Goal: Obtain resource: Obtain resource

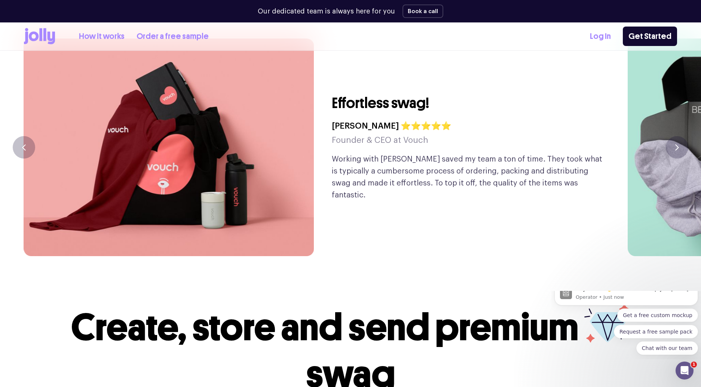
scroll to position [1799, 0]
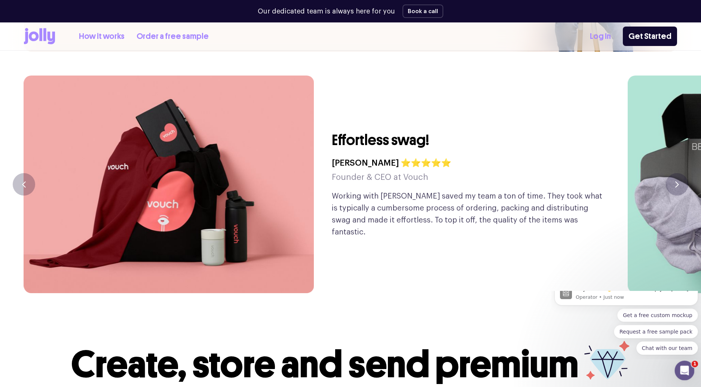
click at [683, 371] on icon "Open Intercom Messenger" at bounding box center [683, 370] width 5 height 6
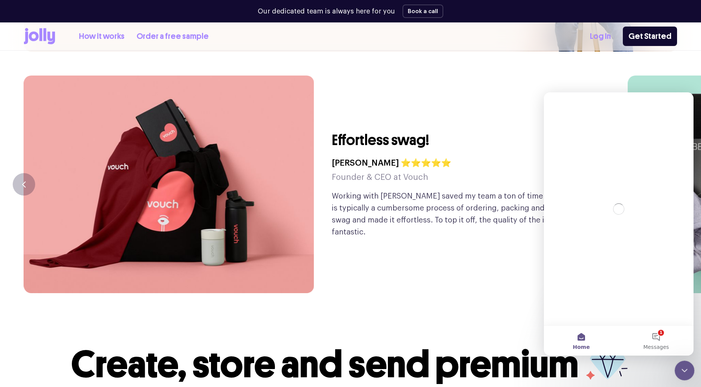
scroll to position [0, 0]
click at [684, 372] on icon "Close Intercom Messenger" at bounding box center [683, 369] width 9 height 9
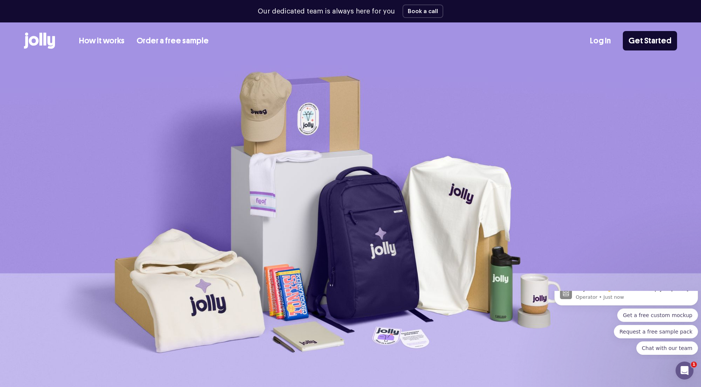
click at [110, 42] on link "How it works" at bounding box center [102, 41] width 46 height 12
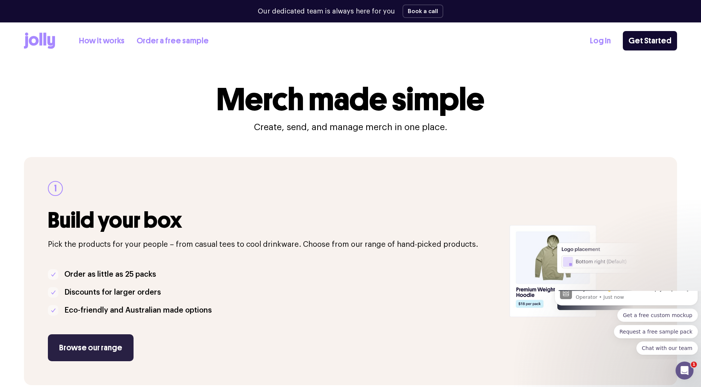
click at [107, 349] on link "Browse our range" at bounding box center [91, 348] width 86 height 27
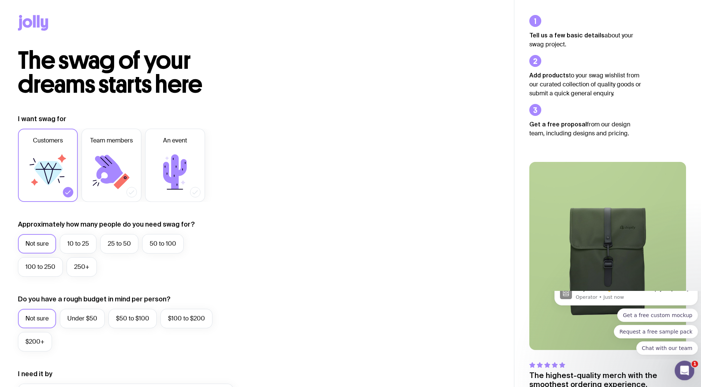
click at [683, 370] on icon "Open Intercom Messenger" at bounding box center [684, 370] width 12 height 12
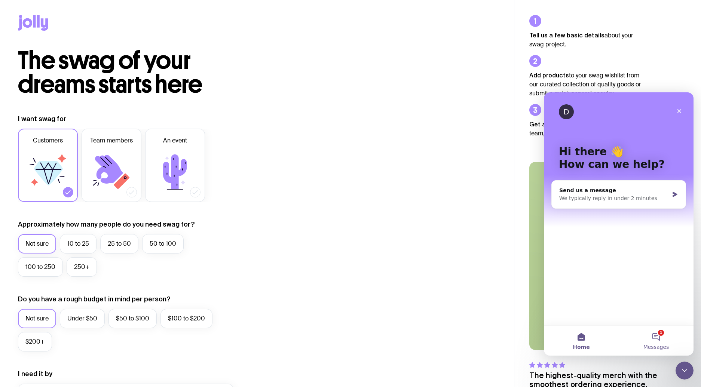
click at [655, 337] on button "1 Messages" at bounding box center [656, 341] width 75 height 30
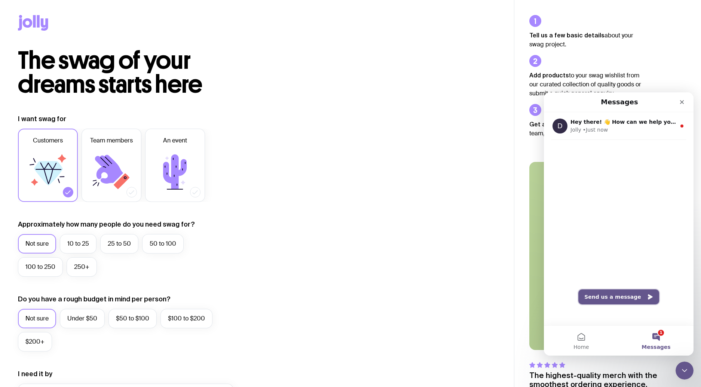
click at [623, 298] on button "Send us a message" at bounding box center [619, 297] width 81 height 15
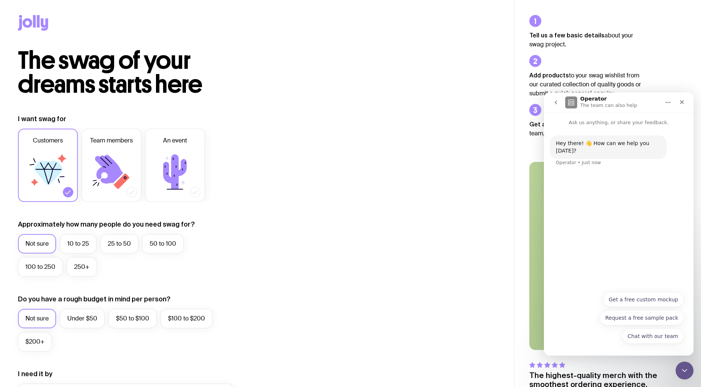
click at [609, 231] on div "Hey there! 👋 How can we help you today? Operator • Just now" at bounding box center [619, 207] width 150 height 161
click at [627, 318] on button "Request a free sample pack" at bounding box center [642, 318] width 84 height 15
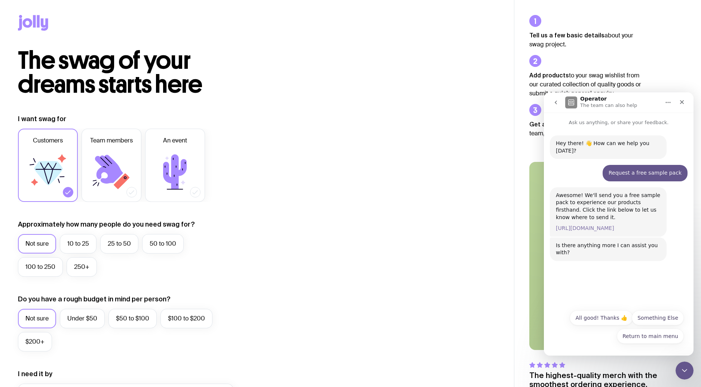
click at [611, 225] on link "https://www.sendjolly.com.au/request-sample" at bounding box center [585, 228] width 58 height 6
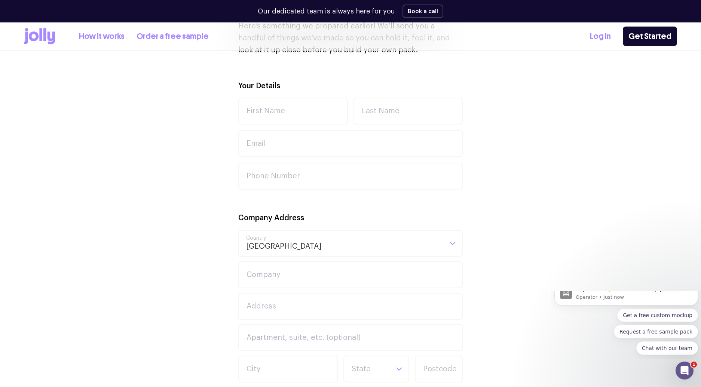
scroll to position [231, 0]
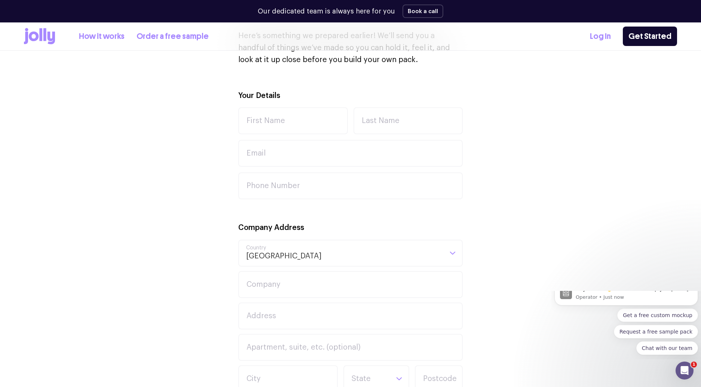
drag, startPoint x: 704, startPoint y: 113, endPoint x: 701, endPoint y: 189, distance: 76.4
click at [283, 120] on input "First Name" at bounding box center [293, 120] width 110 height 27
click at [582, 135] on div "Your Details First Name Last Name Email Phone Number Company Address Australia …" at bounding box center [350, 335] width 653 height 490
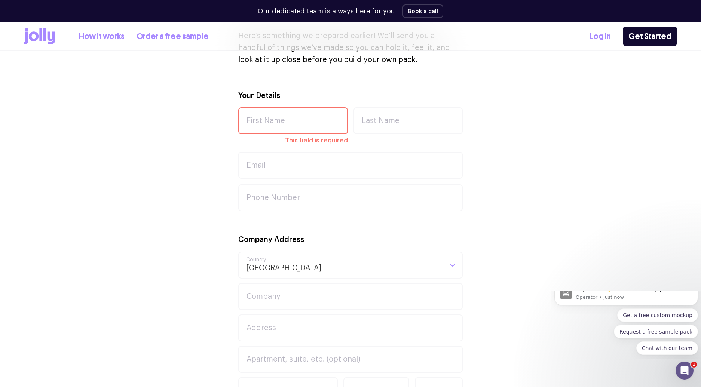
scroll to position [0, 0]
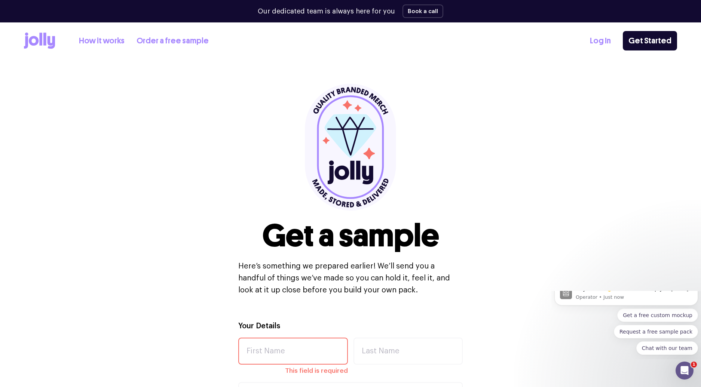
click at [95, 41] on link "How it works" at bounding box center [102, 41] width 46 height 12
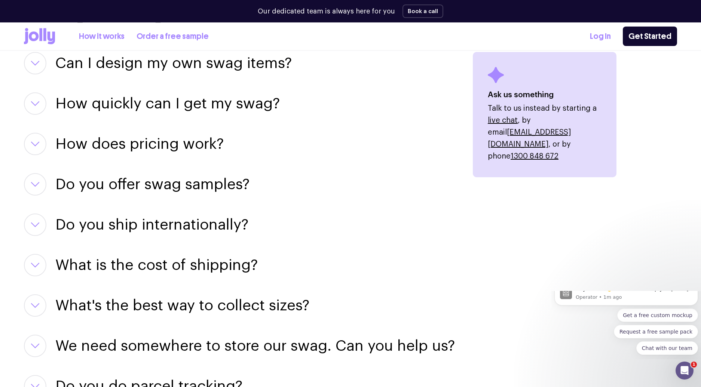
scroll to position [946, 0]
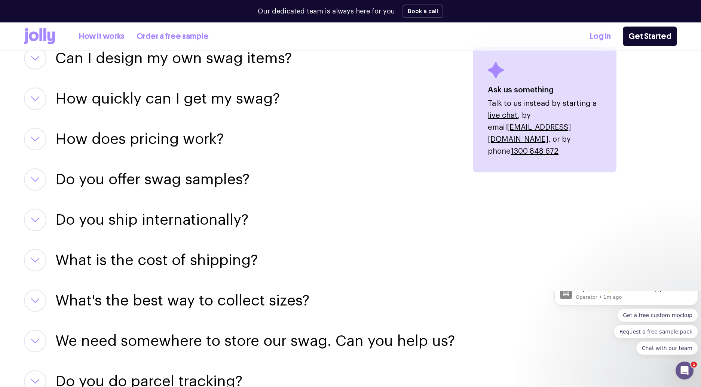
click at [37, 218] on icon "button" at bounding box center [35, 219] width 9 height 5
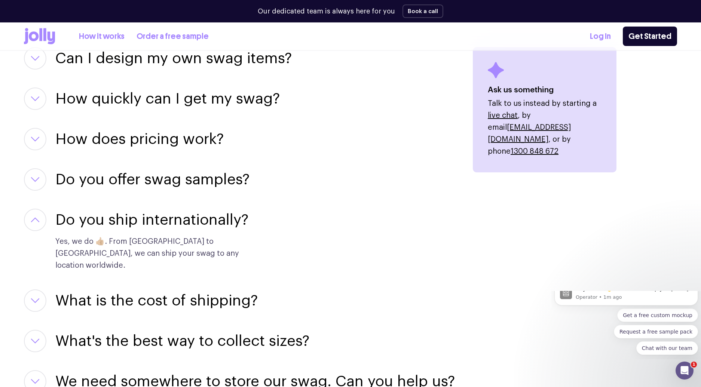
click at [37, 218] on icon "button" at bounding box center [35, 219] width 9 height 5
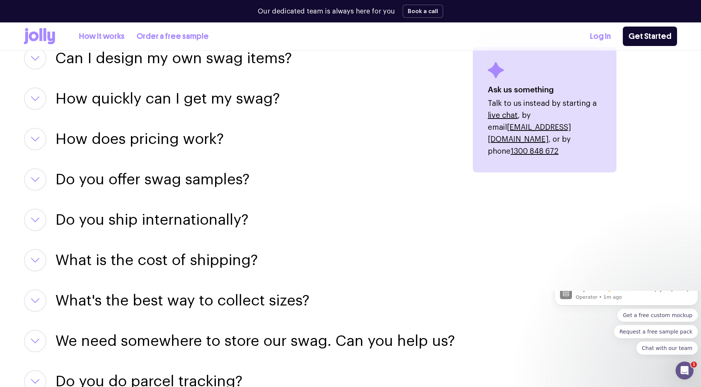
click at [33, 259] on icon "button" at bounding box center [35, 260] width 9 height 5
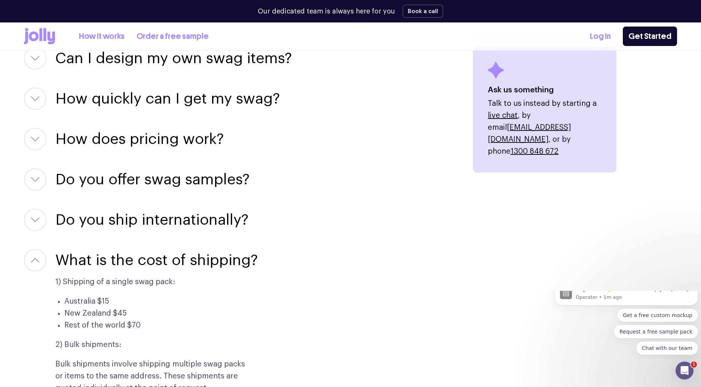
click at [33, 259] on icon "button" at bounding box center [35, 260] width 9 height 5
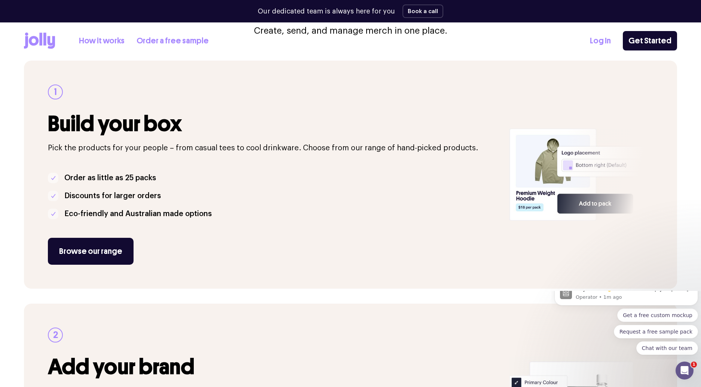
scroll to position [0, 0]
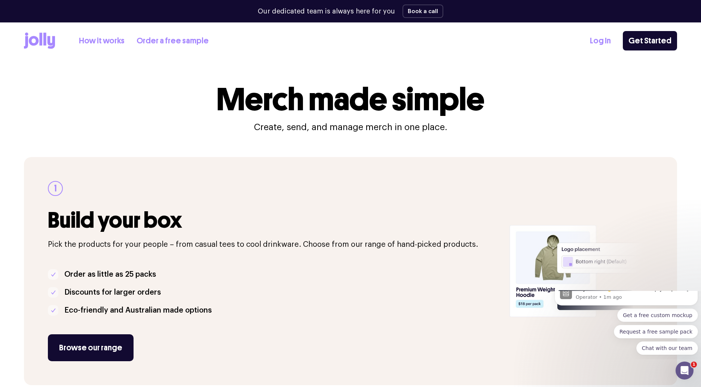
click at [44, 40] on icon at bounding box center [44, 39] width 3 height 13
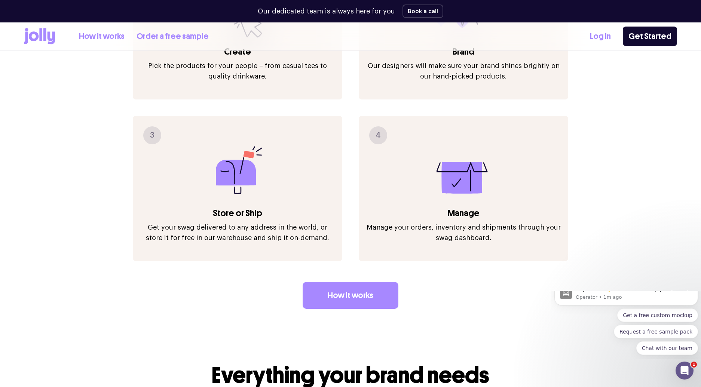
scroll to position [899, 0]
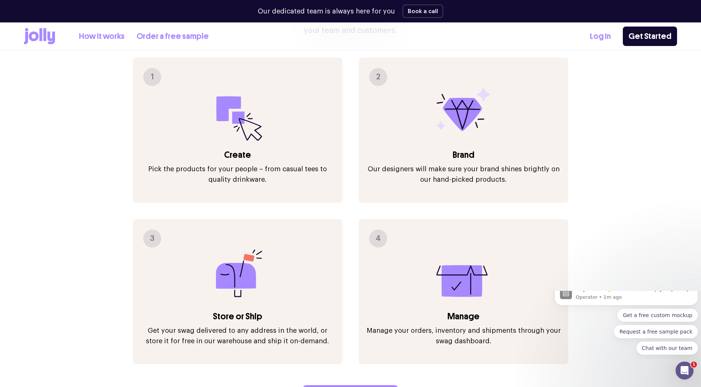
click at [237, 164] on p "Pick the products for your people – from casual tees to quality drinkware." at bounding box center [237, 174] width 195 height 21
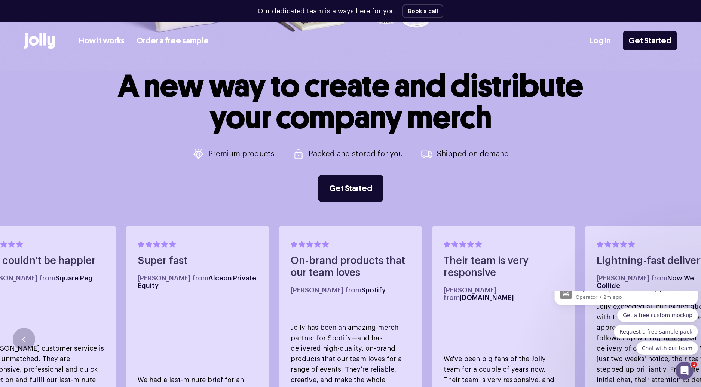
scroll to position [0, 0]
